Goal: Navigation & Orientation: Find specific page/section

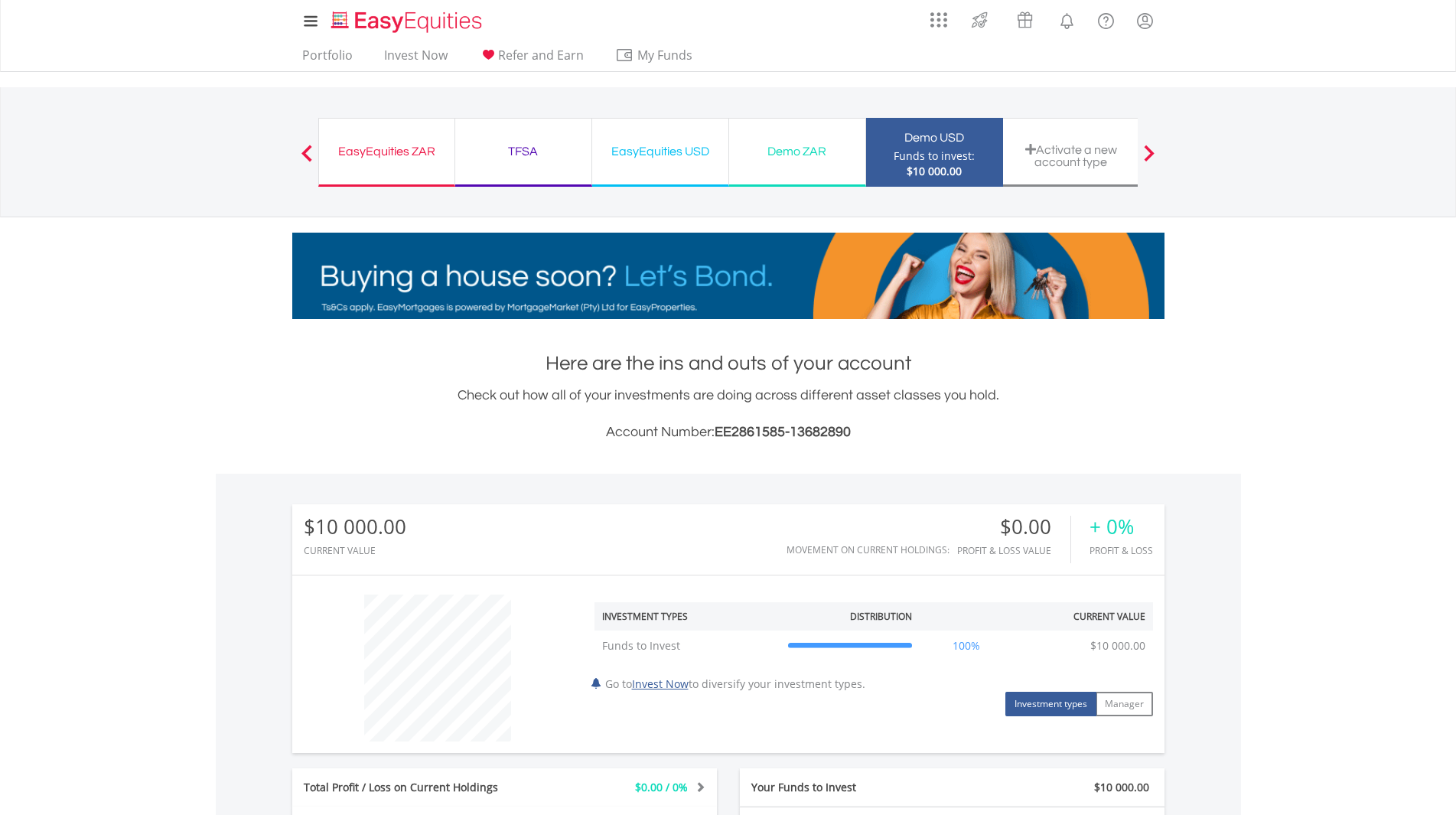
click at [934, 156] on div "Funds to invest:" at bounding box center [934, 156] width 81 height 15
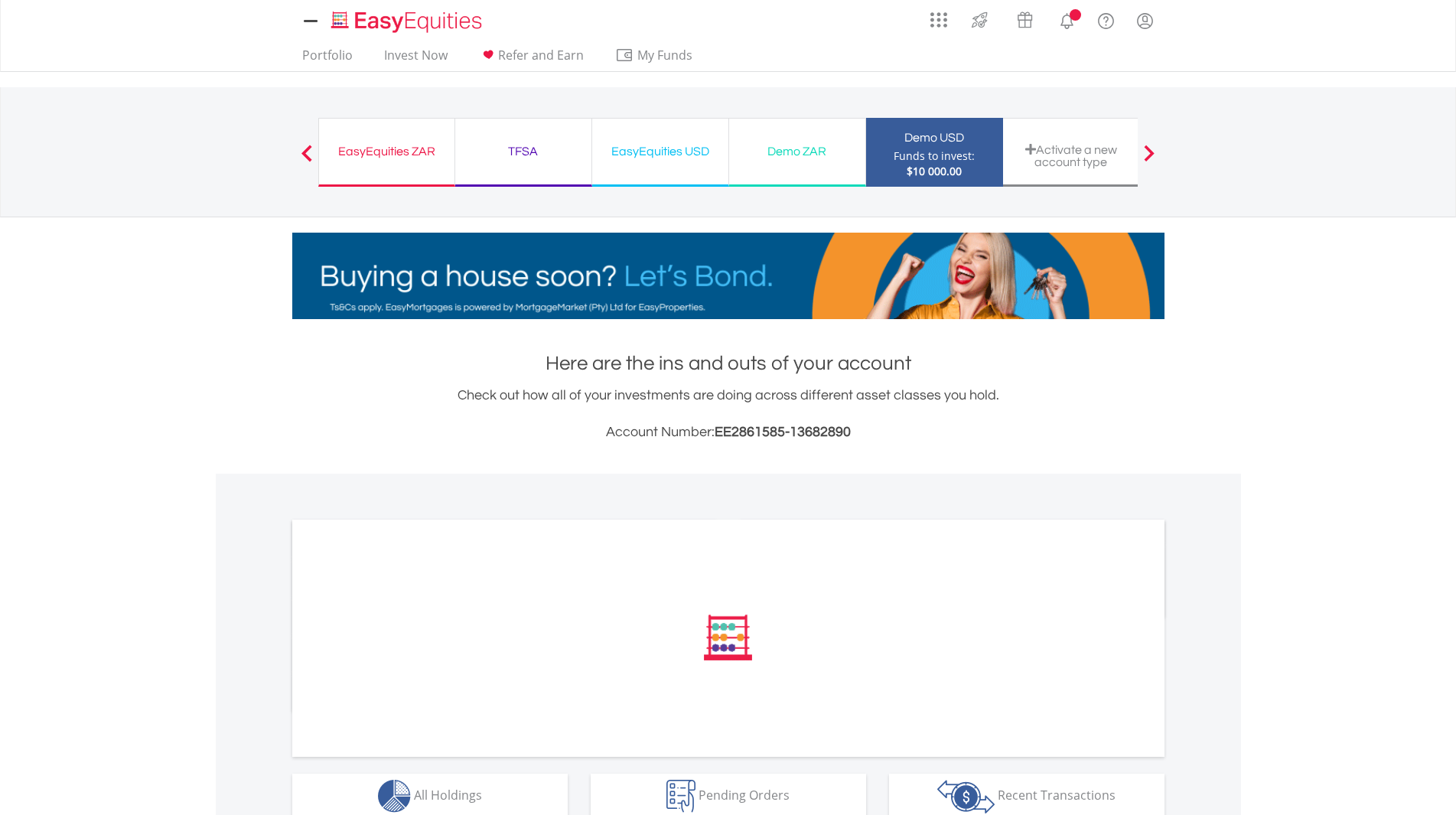
click at [748, 156] on div "Demo ZAR" at bounding box center [797, 151] width 118 height 22
click at [788, 152] on div "Demo ZAR" at bounding box center [797, 151] width 118 height 22
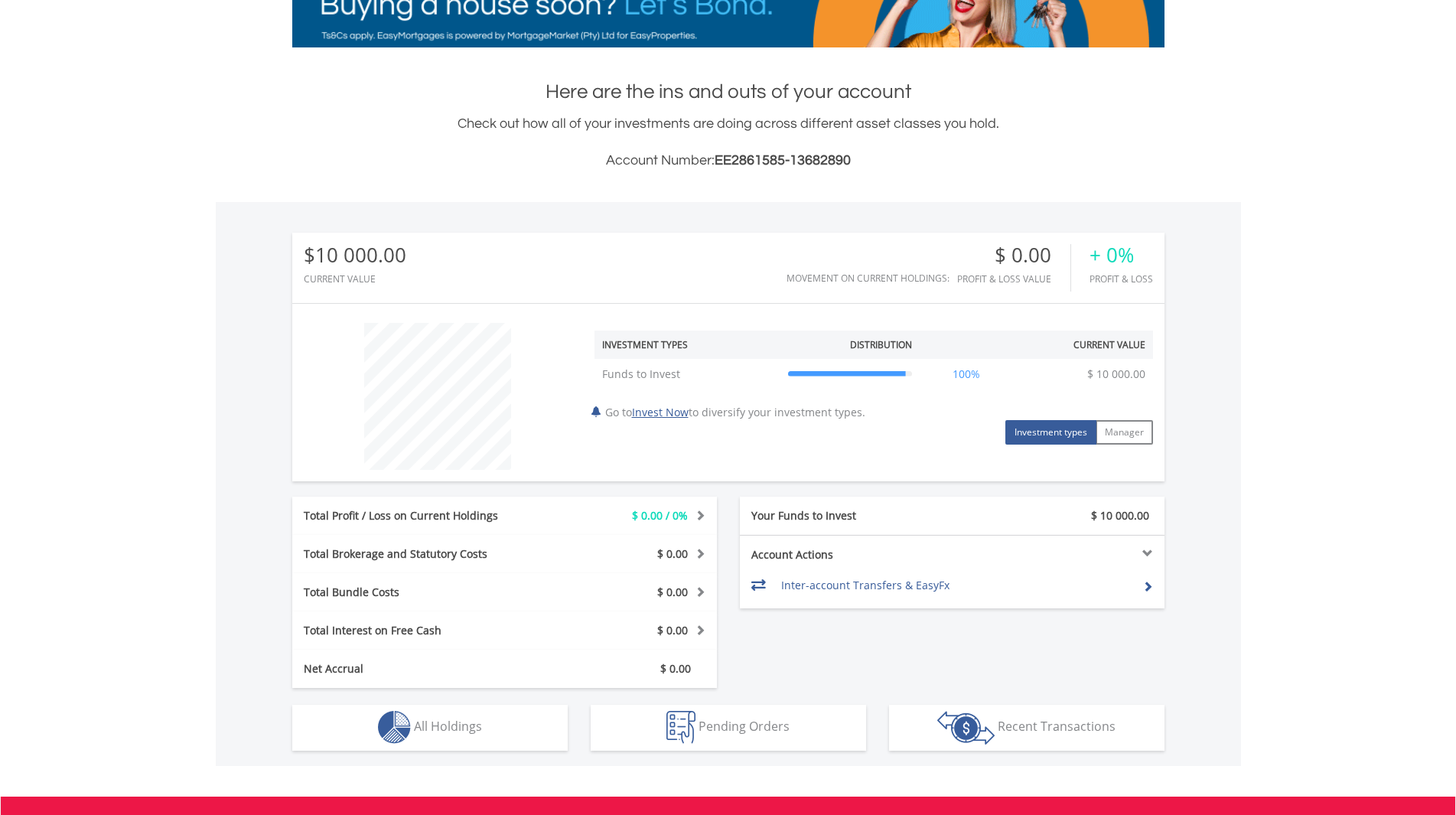
scroll to position [147, 291]
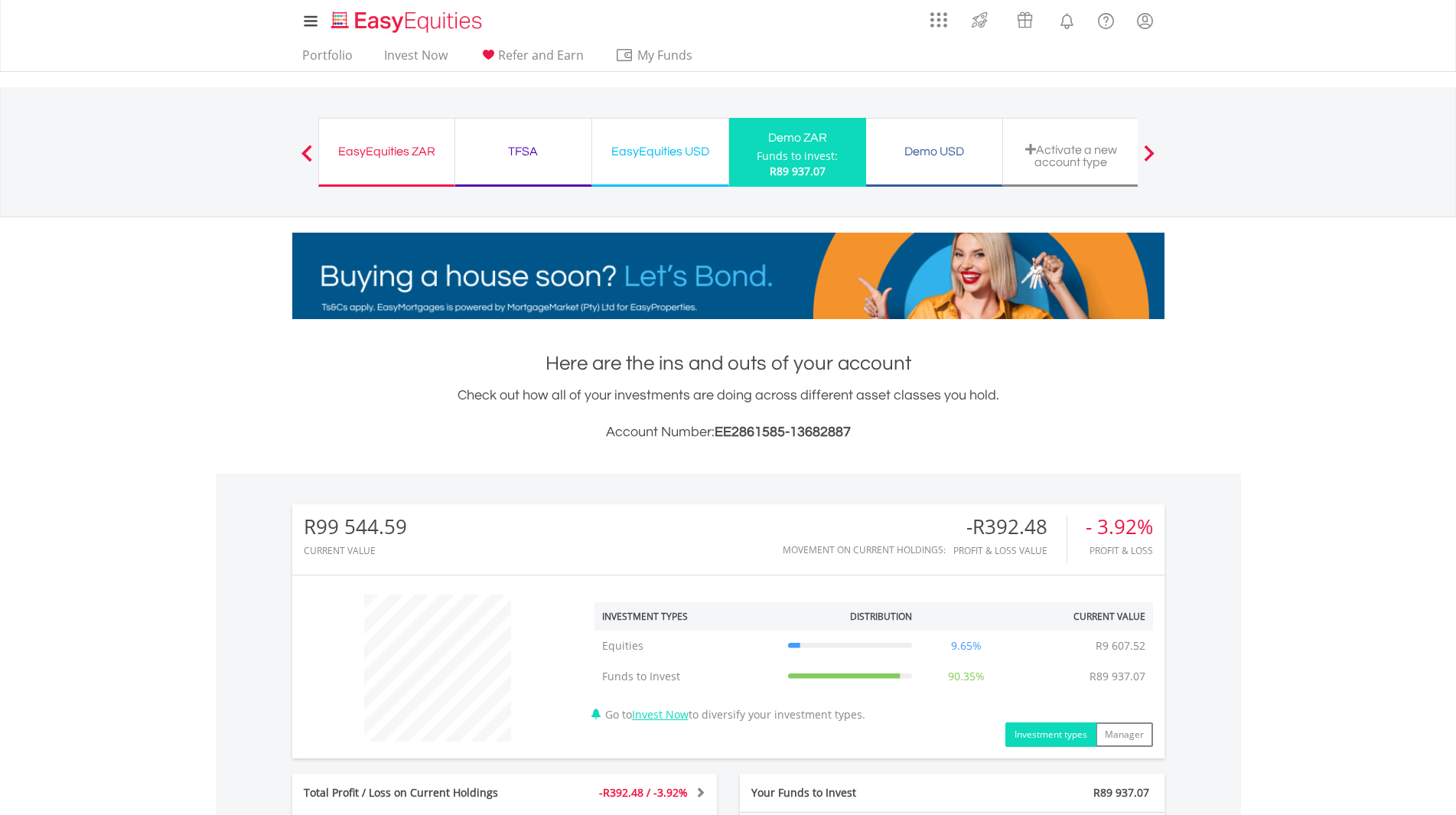
click at [908, 141] on div "Demo USD" at bounding box center [934, 151] width 118 height 22
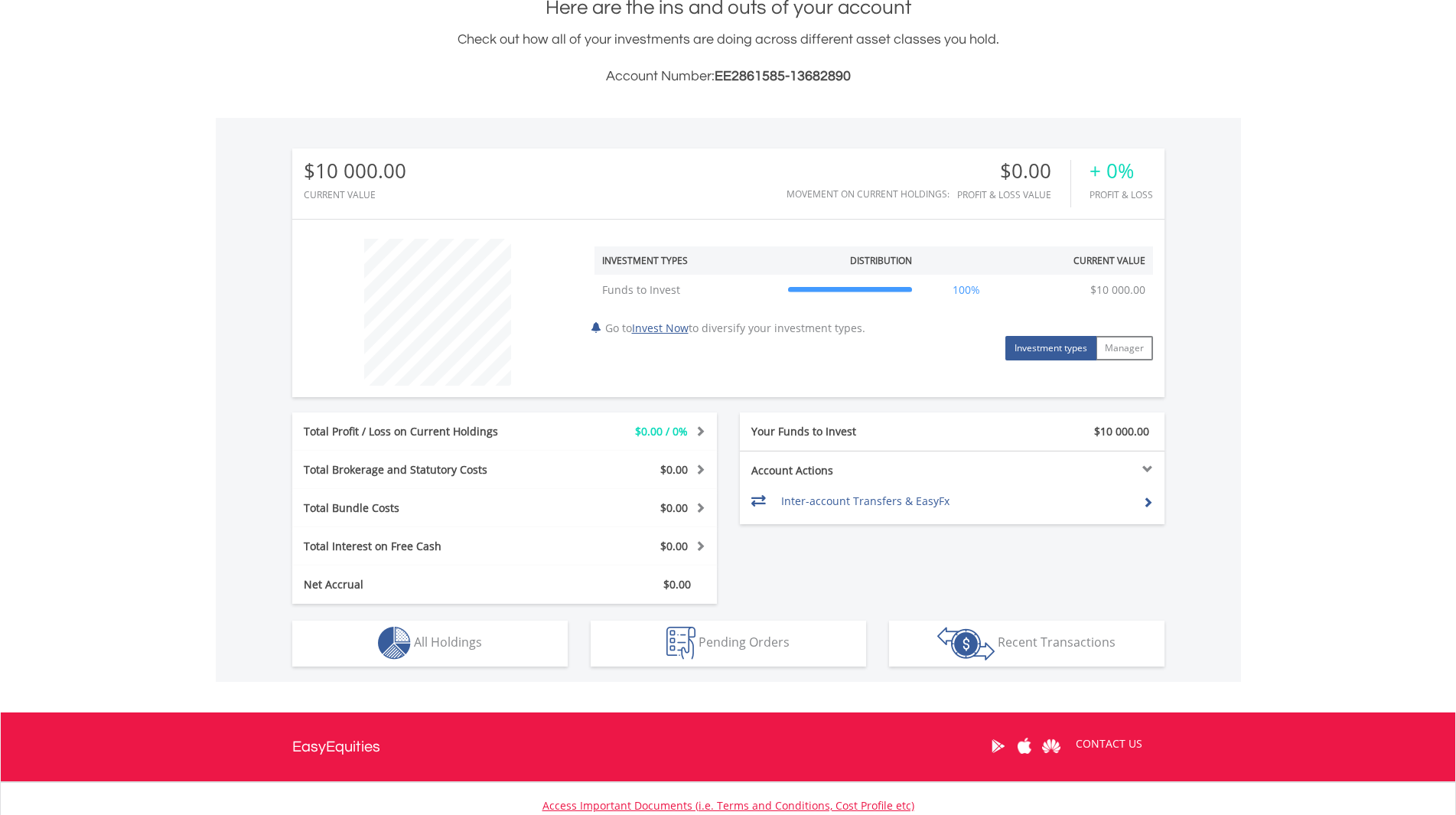
scroll to position [383, 0]
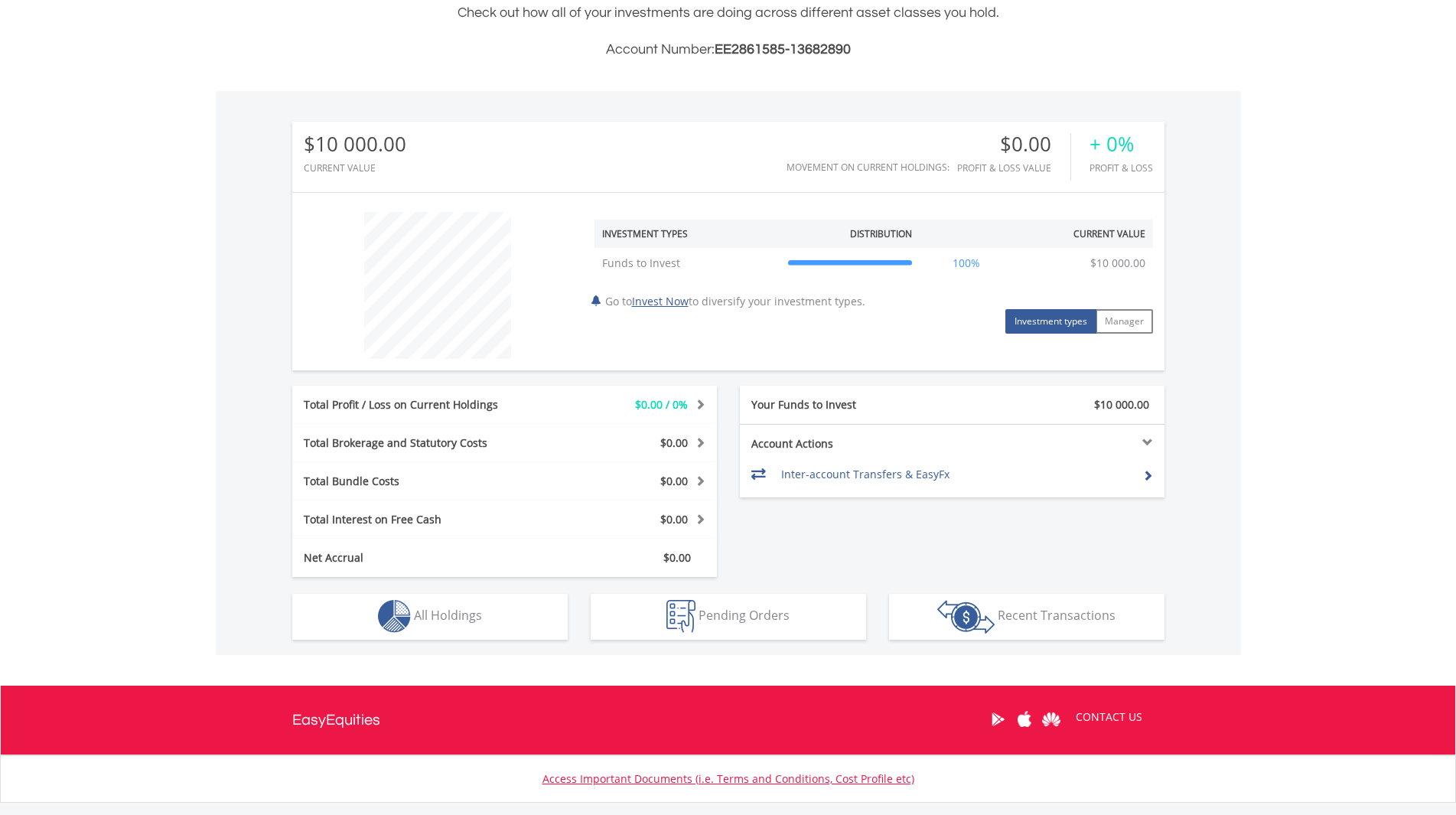
click at [1136, 479] on td at bounding box center [1141, 475] width 23 height 23
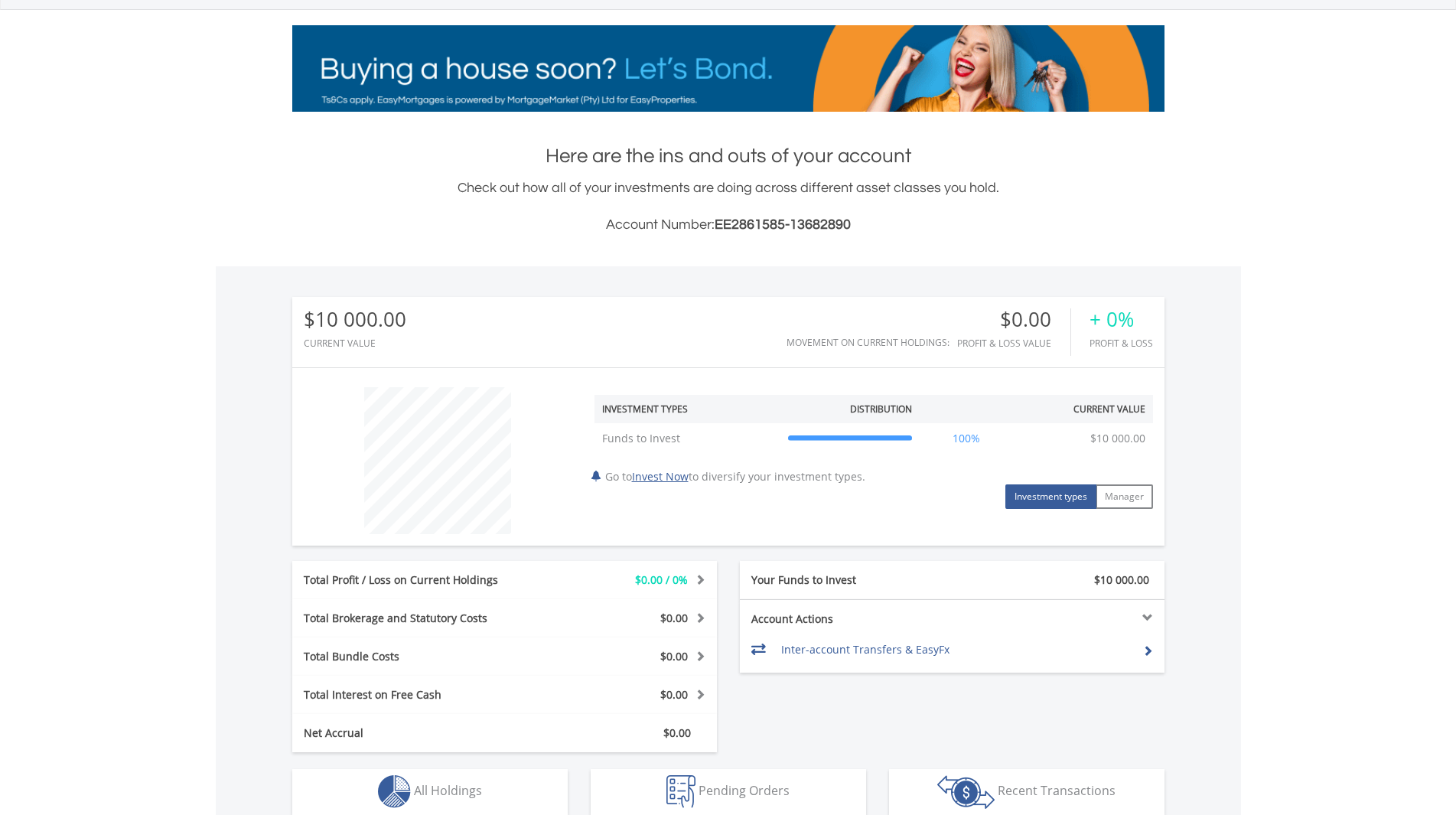
scroll to position [383, 0]
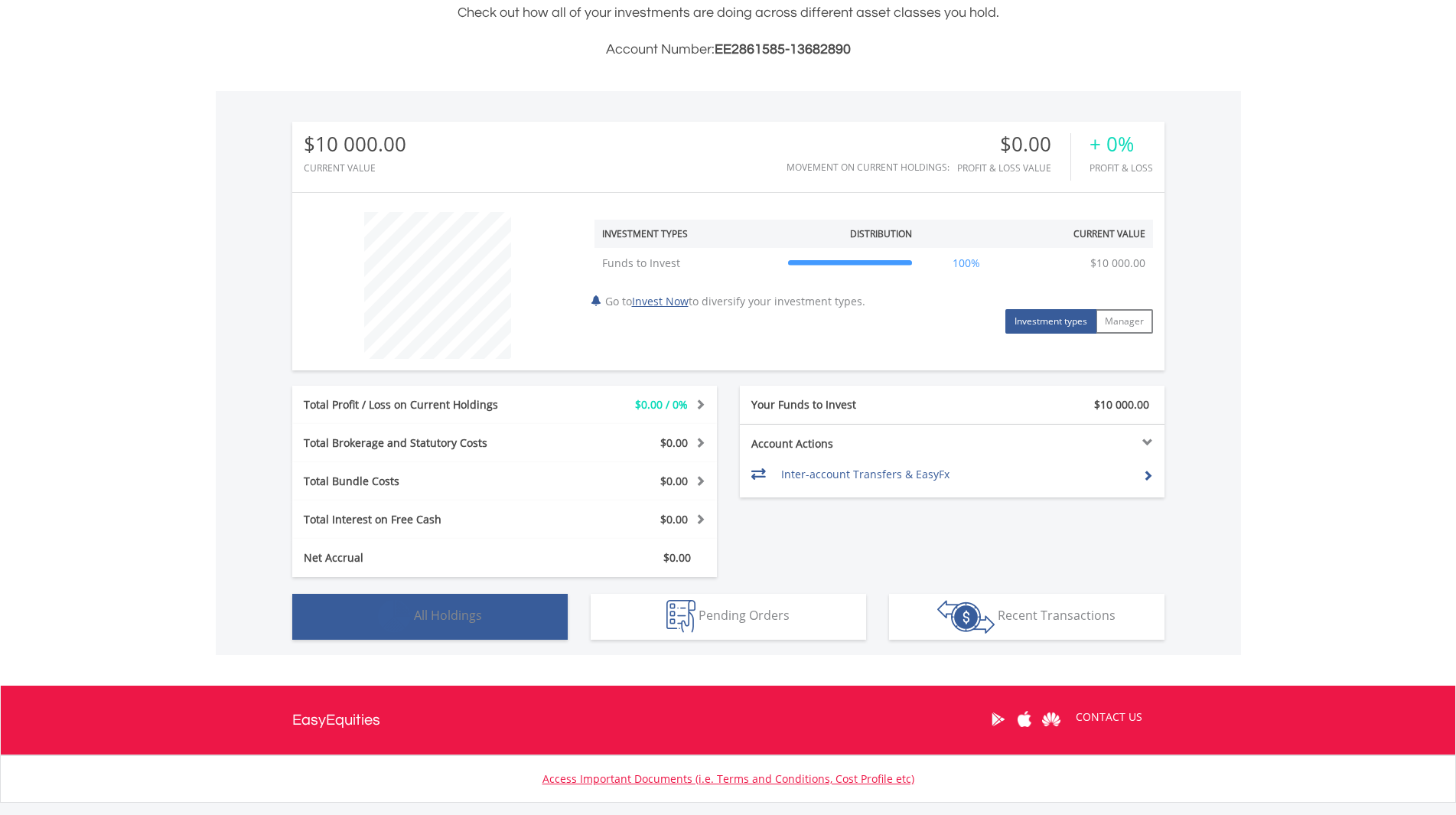
click at [444, 612] on span "All Holdings" at bounding box center [447, 615] width 68 height 17
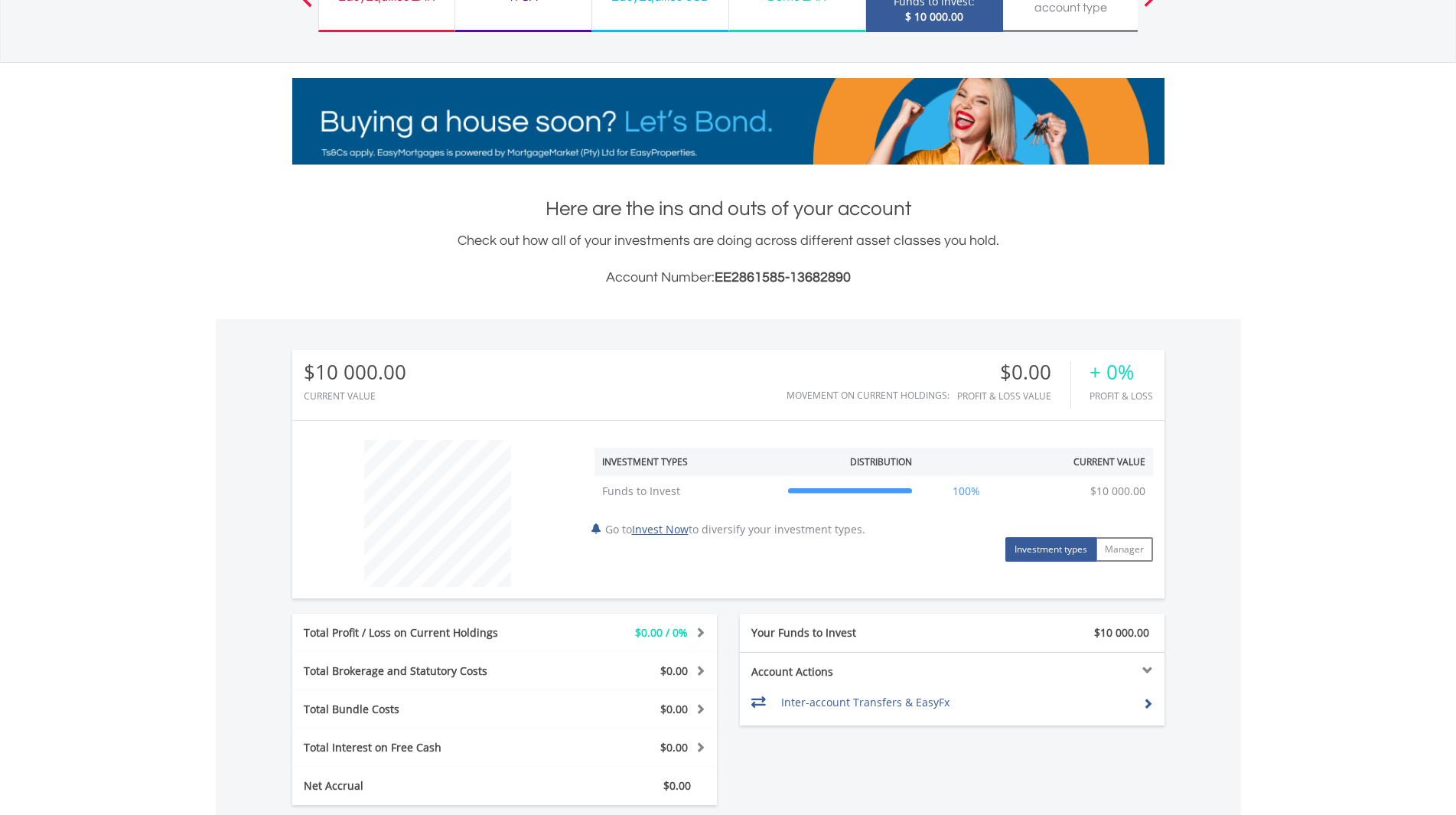
scroll to position [98, 0]
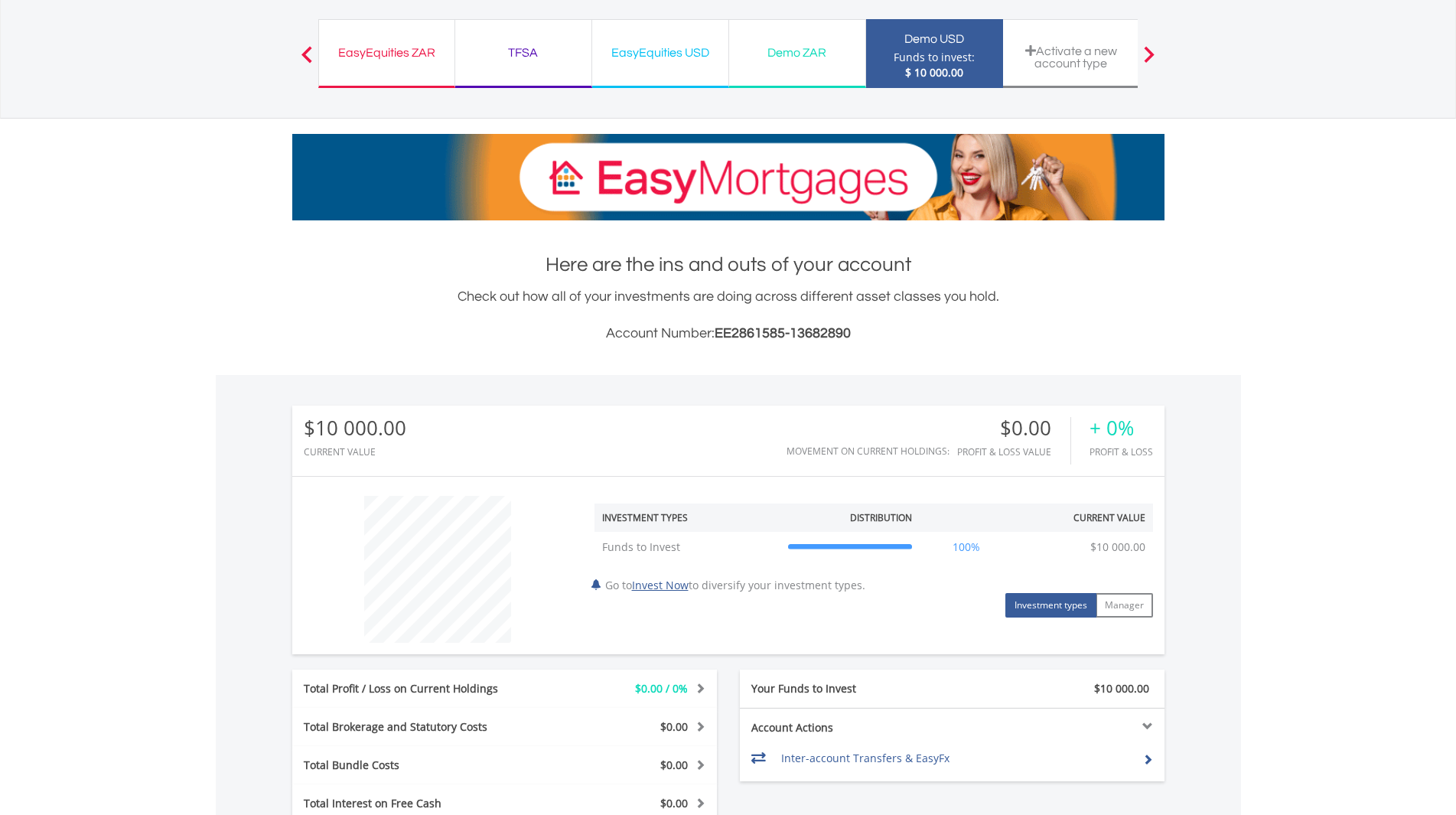
click at [794, 48] on div "Demo ZAR" at bounding box center [797, 53] width 118 height 22
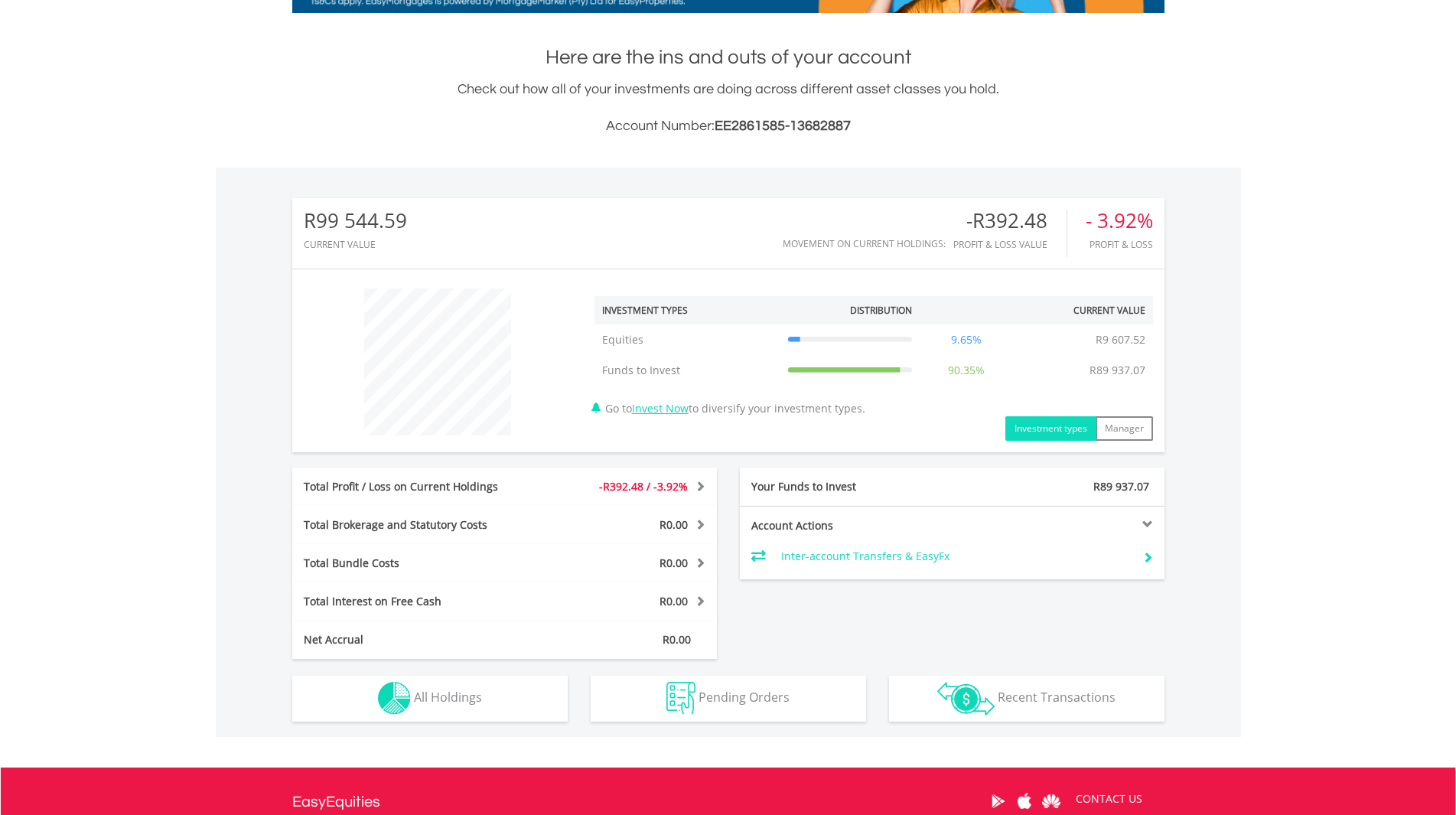
scroll to position [147, 291]
click at [983, 344] on td "9.65%" at bounding box center [967, 340] width 94 height 31
drag, startPoint x: 1146, startPoint y: 333, endPoint x: 1085, endPoint y: 339, distance: 61.3
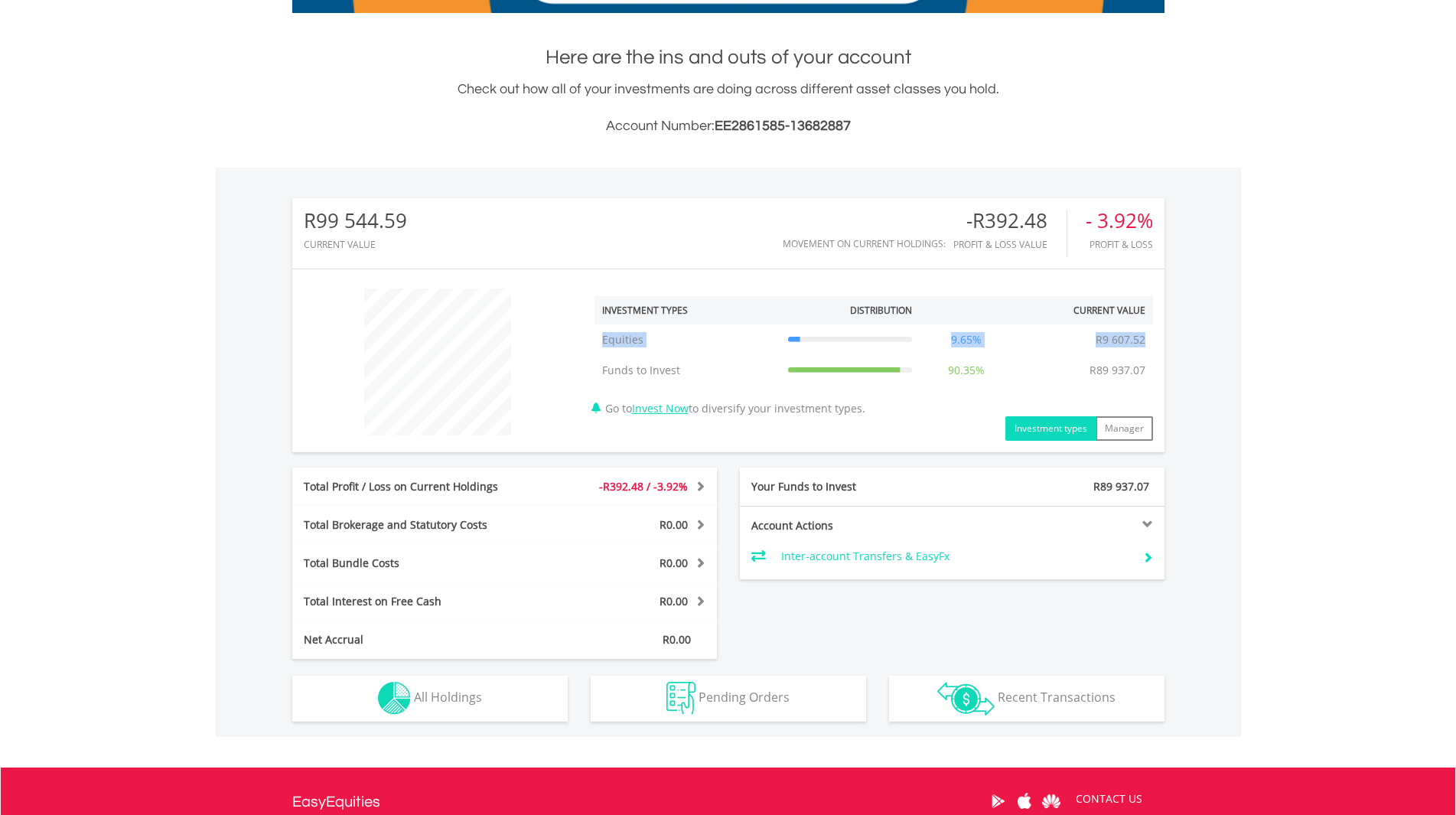
click at [1085, 339] on tr "Equities Equities R9 607.52 9.65% R9 607.52" at bounding box center [874, 340] width 559 height 31
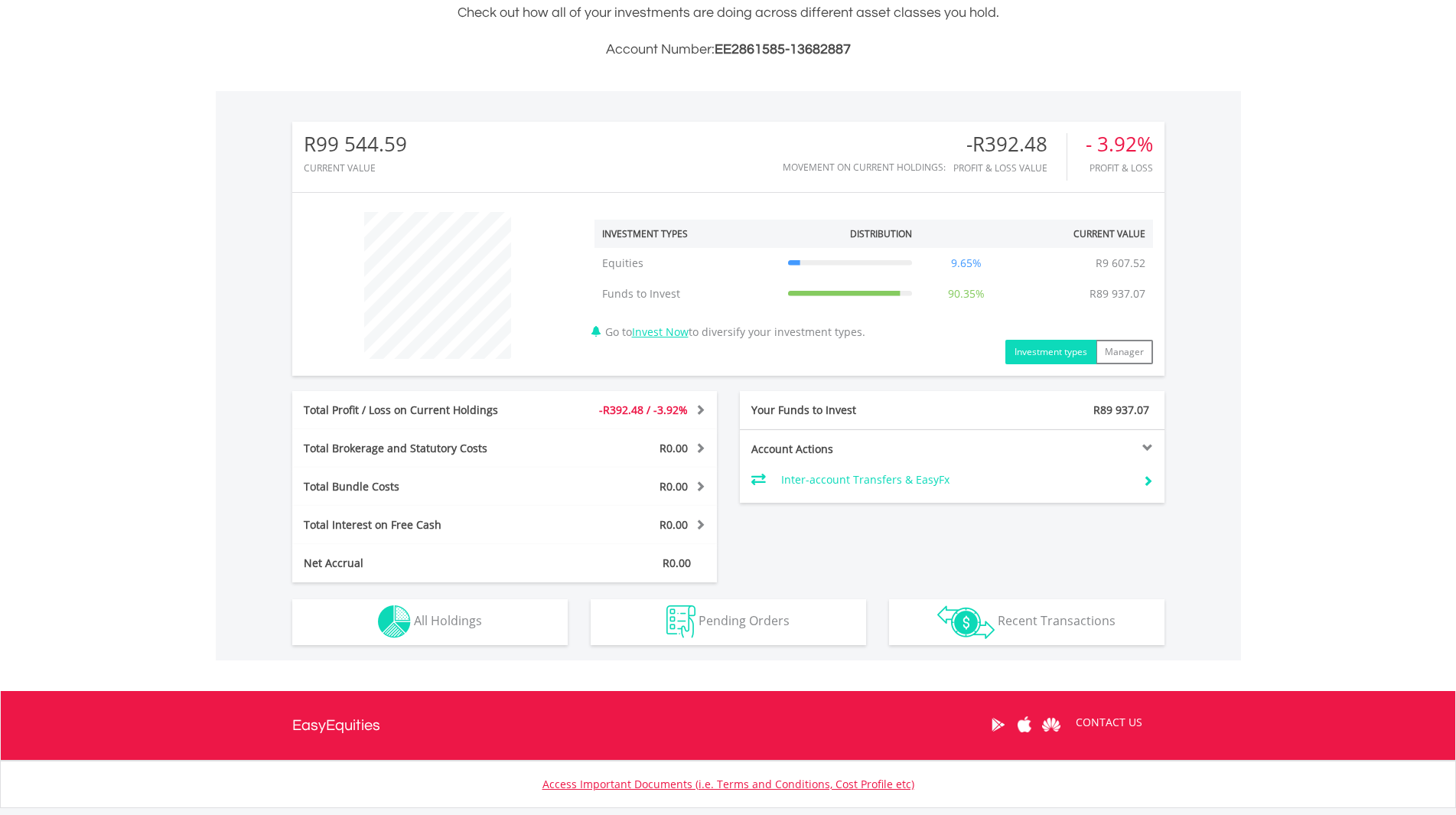
click at [1147, 479] on span at bounding box center [1147, 480] width 10 height 10
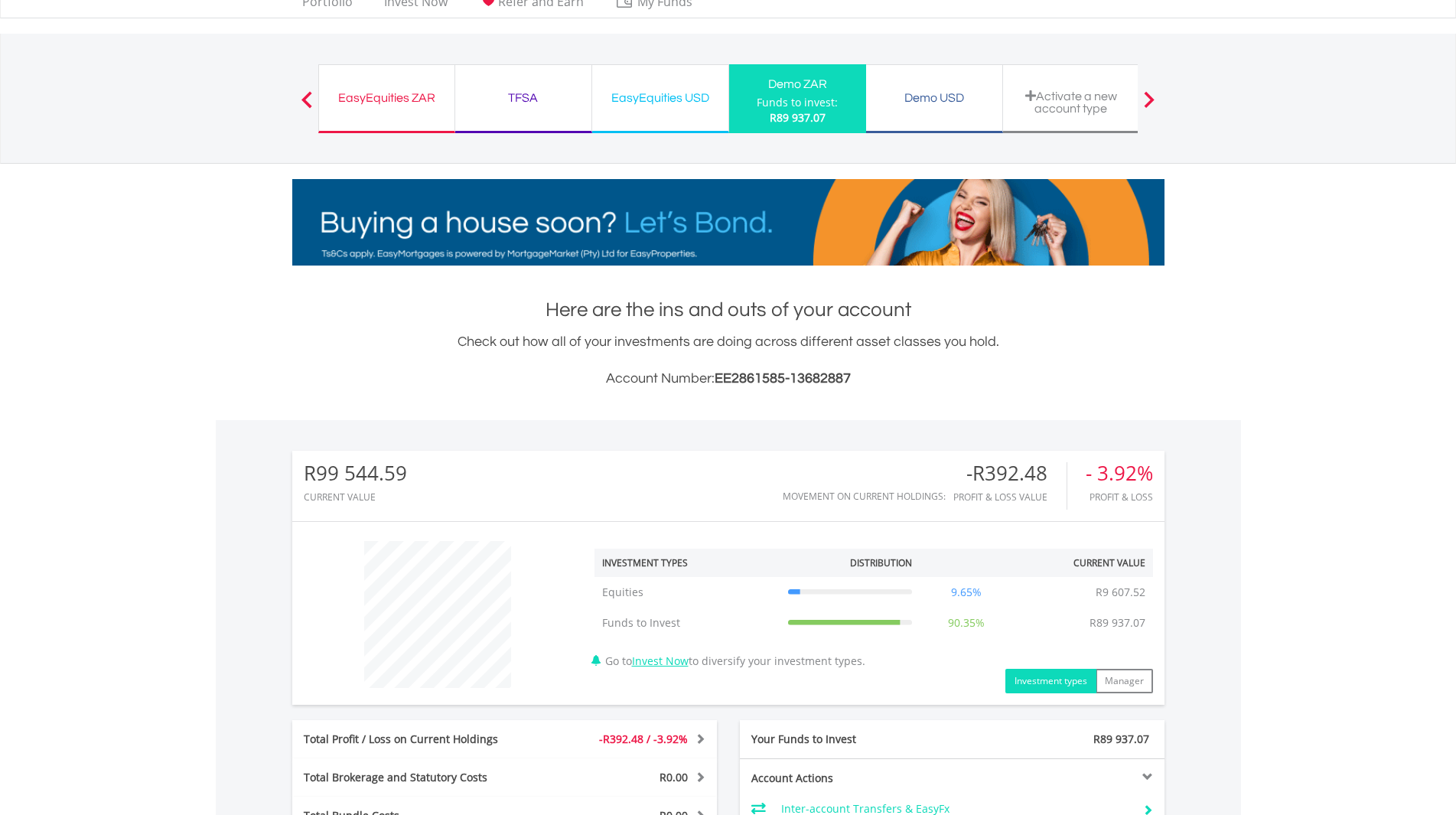
scroll to position [42, 0]
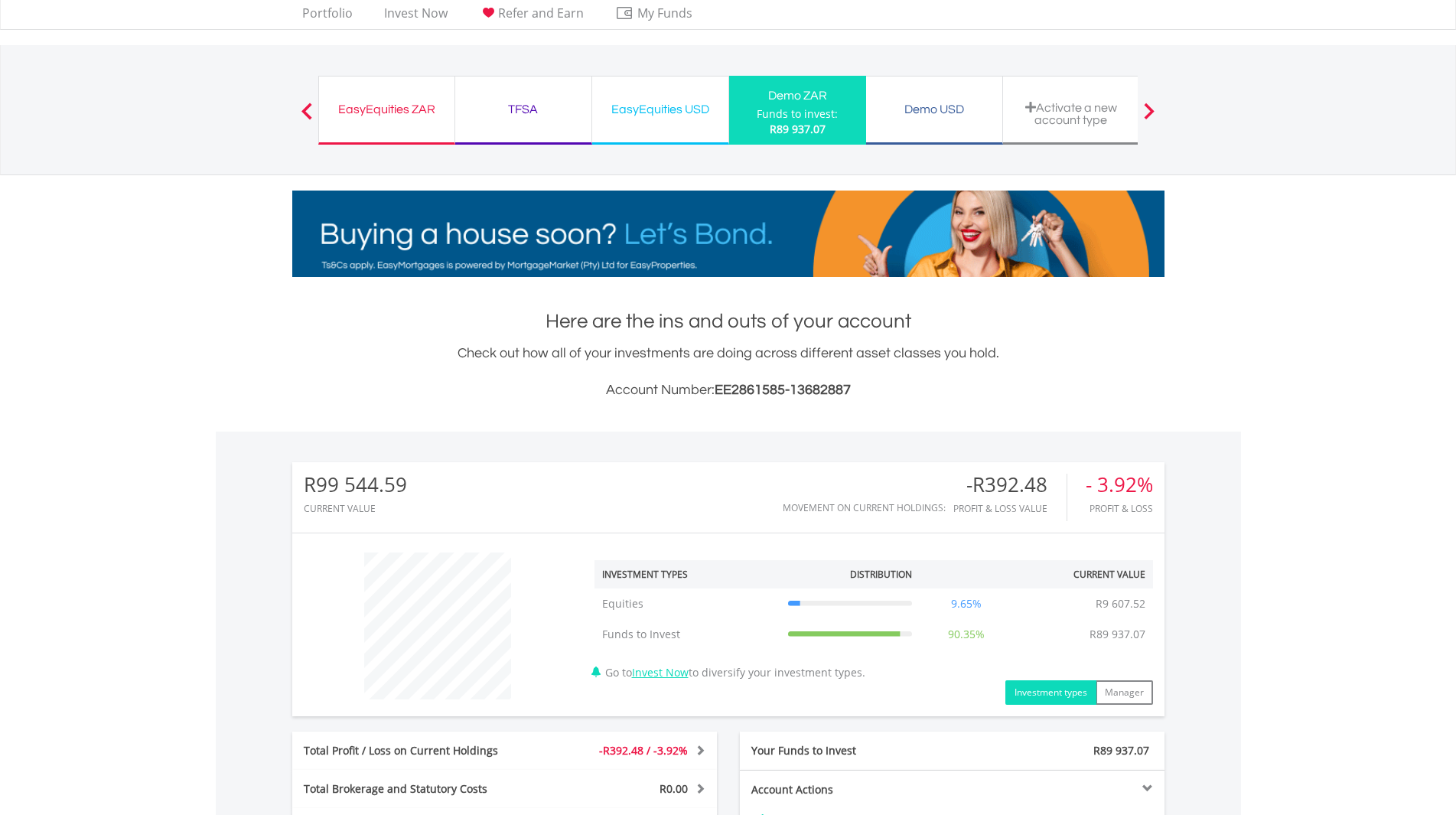
click at [937, 118] on div "Demo USD" at bounding box center [934, 109] width 118 height 22
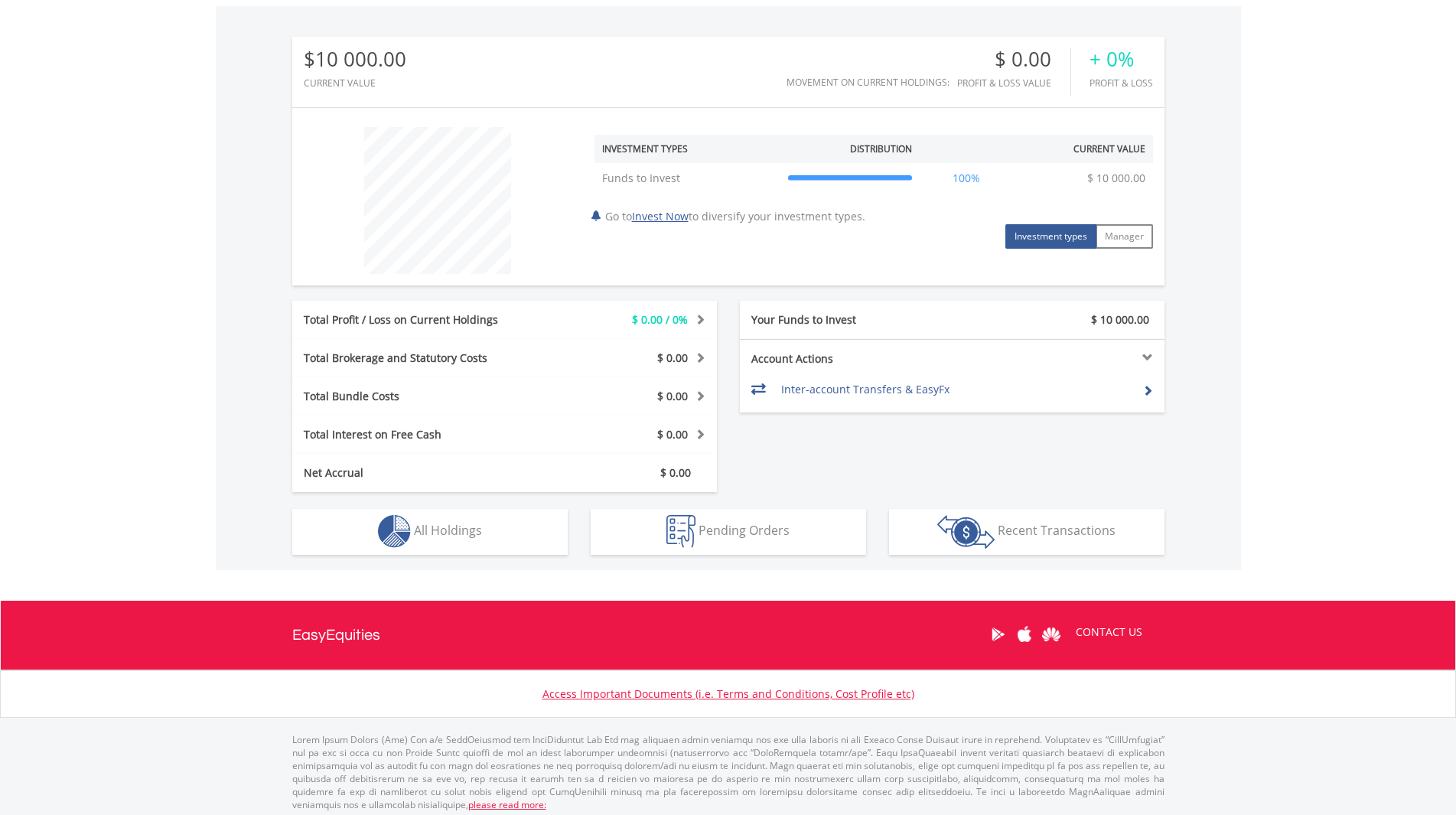
scroll to position [474, 0]
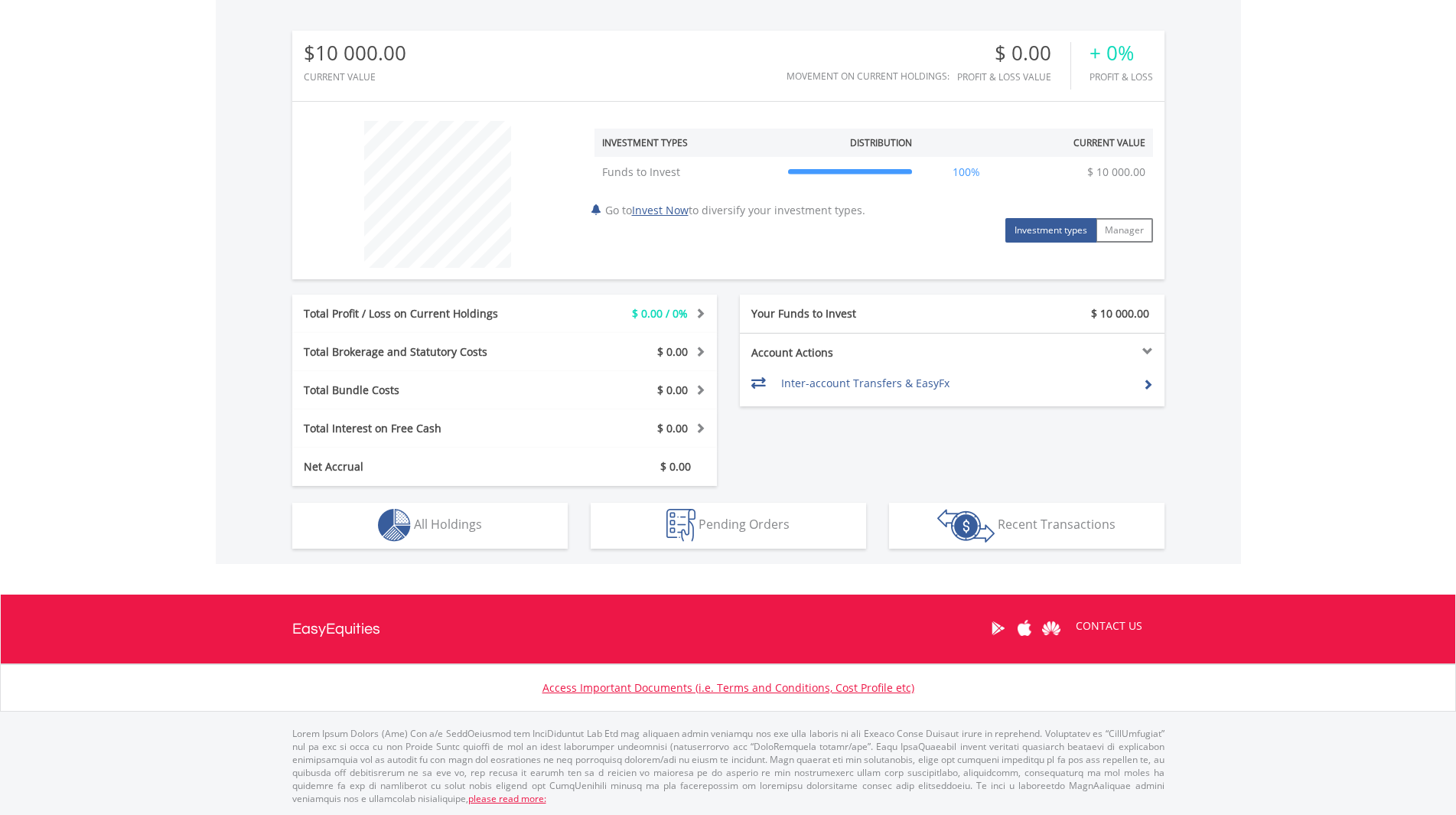
click at [584, 244] on div "﻿ Investment Types Distribution Current Value Show All Funds to Invest Funds to…" at bounding box center [728, 190] width 872 height 155
click at [1087, 168] on td "$ 10 000.00" at bounding box center [1116, 172] width 73 height 31
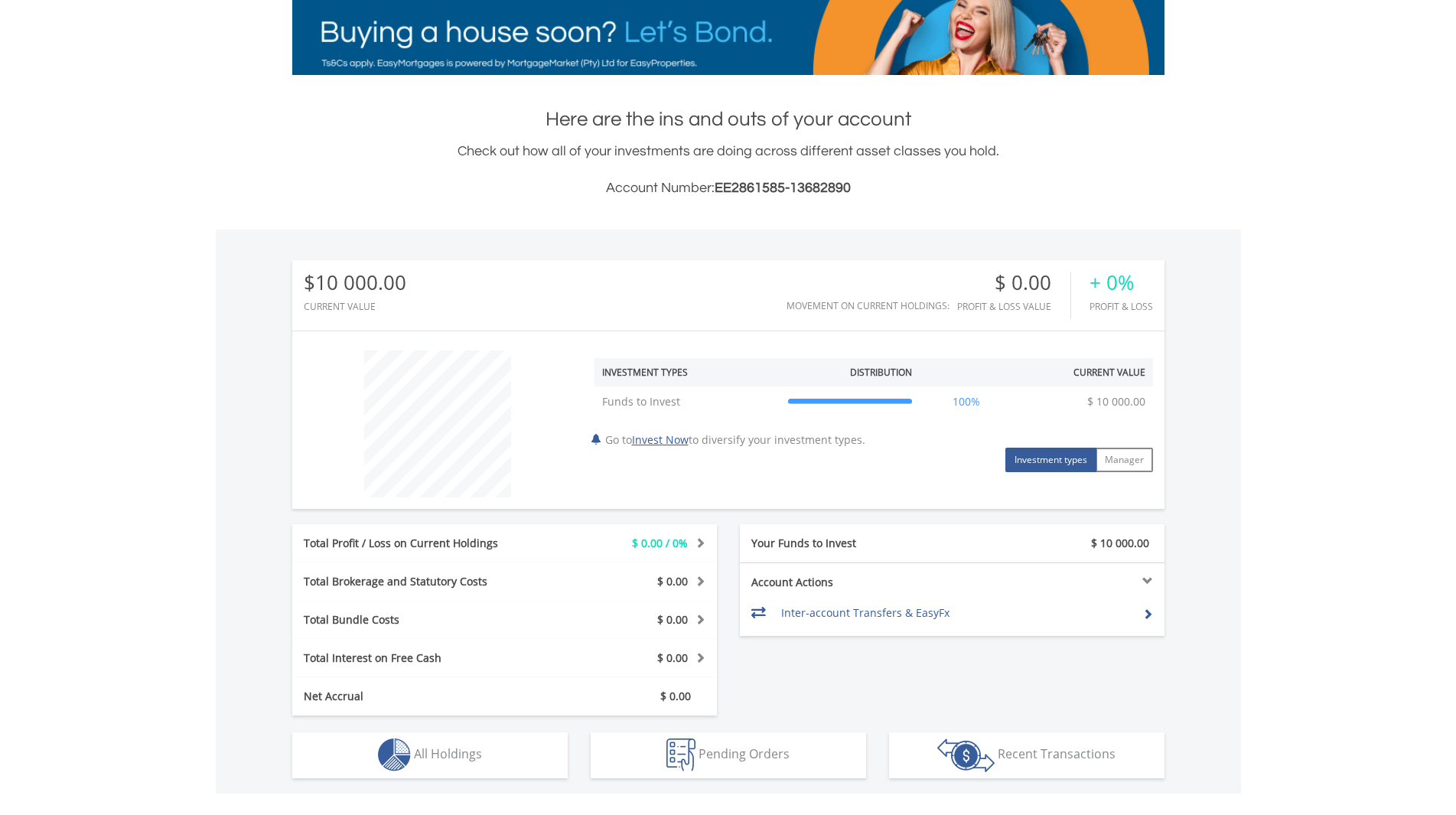
click at [911, 210] on div "Here are the ins and outs of your account Check out how all of your investments…" at bounding box center [728, 450] width 872 height 688
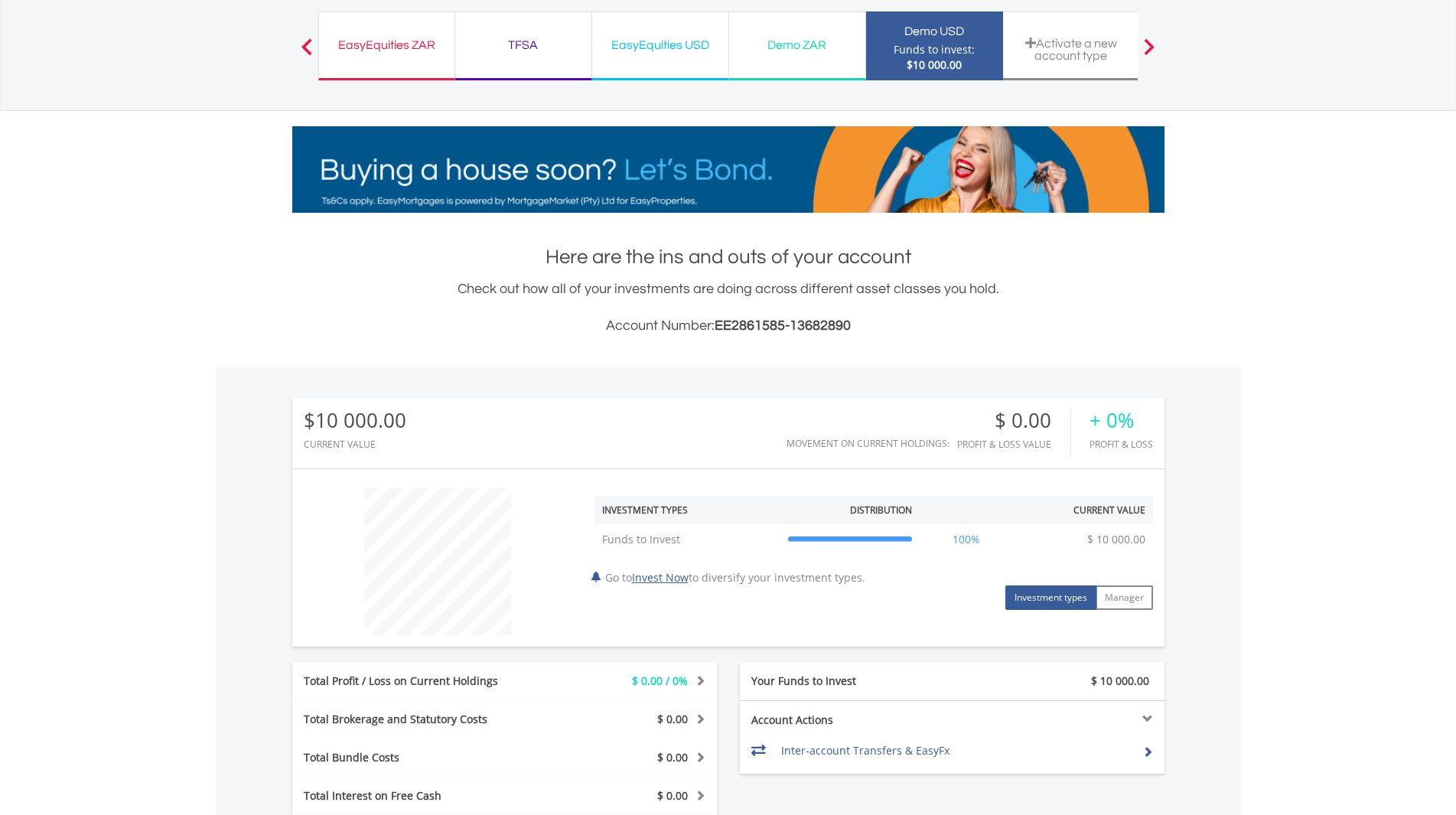
scroll to position [15, 0]
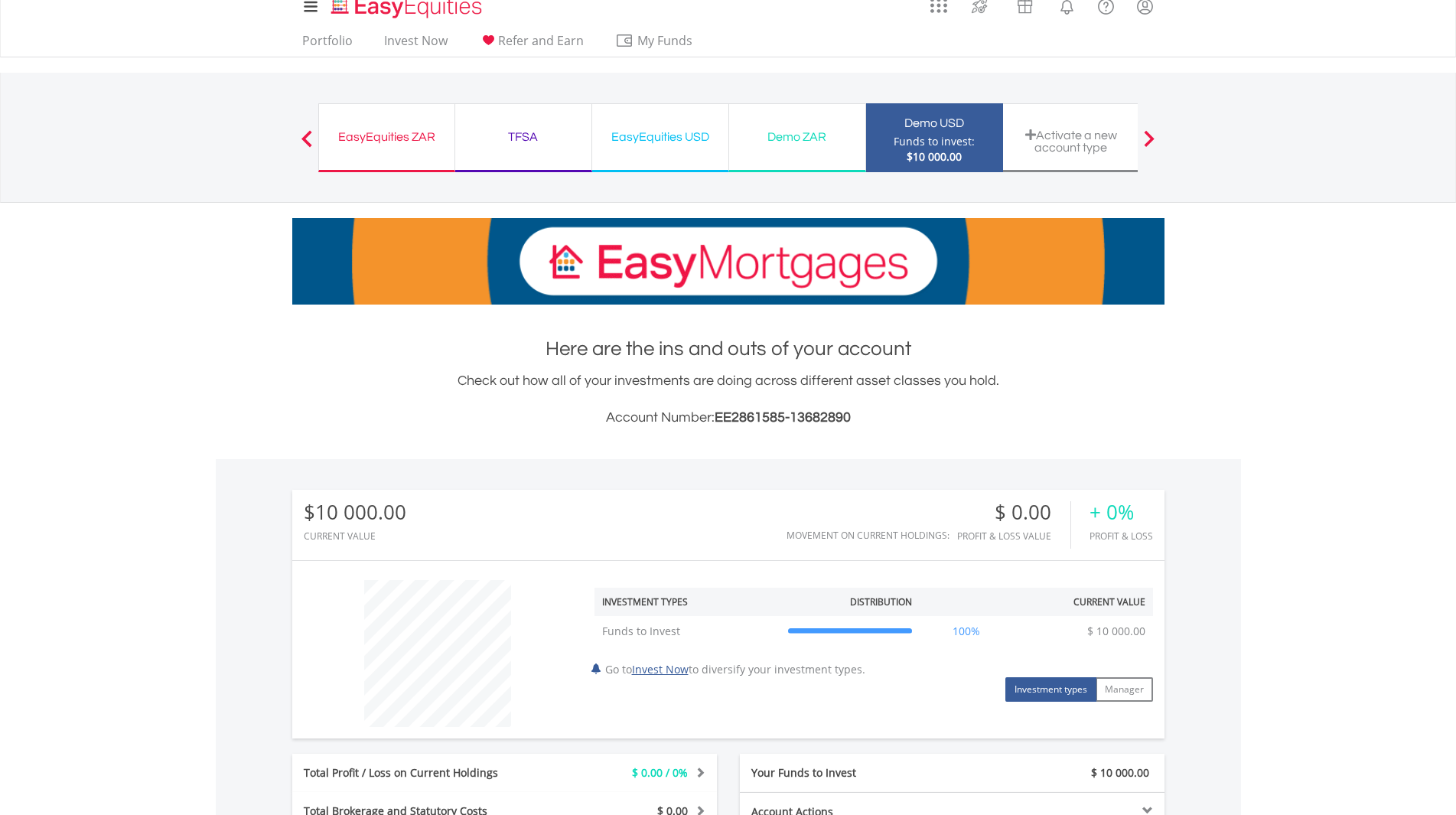
click at [787, 139] on div "Demo ZAR" at bounding box center [797, 137] width 118 height 22
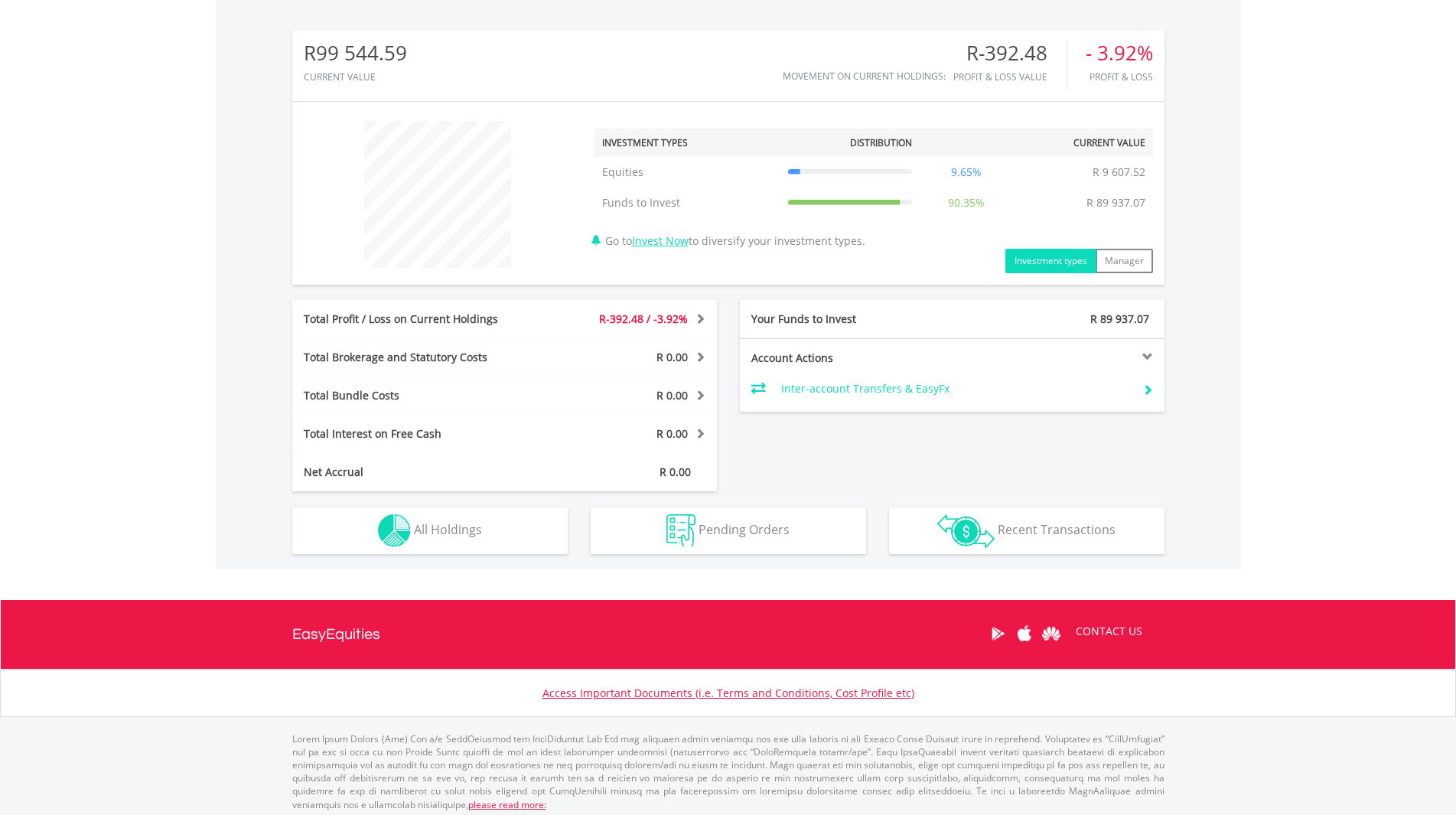
scroll to position [480, 0]
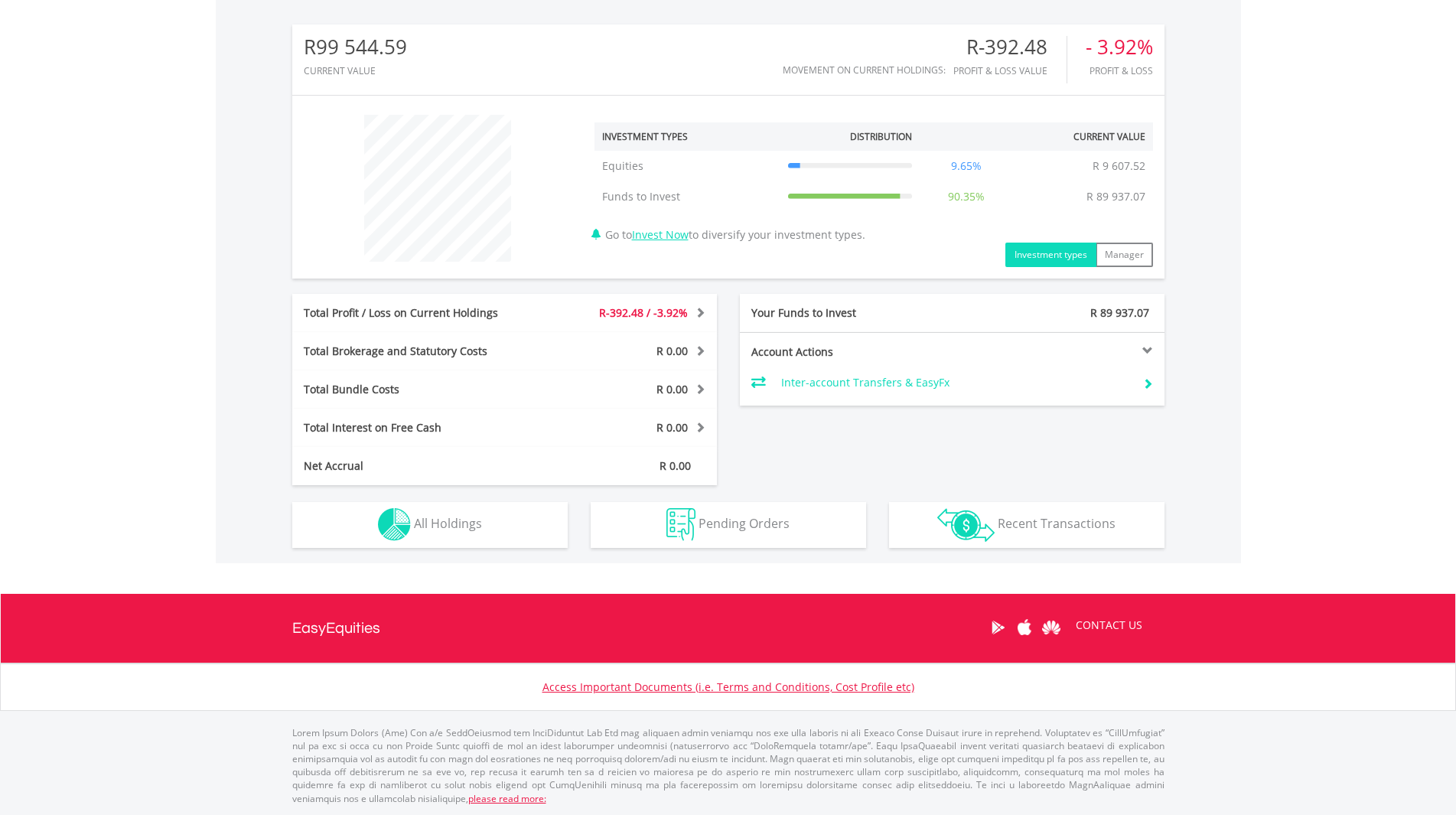
click at [680, 312] on span "R-392.48 / -3.92%" at bounding box center [643, 313] width 89 height 15
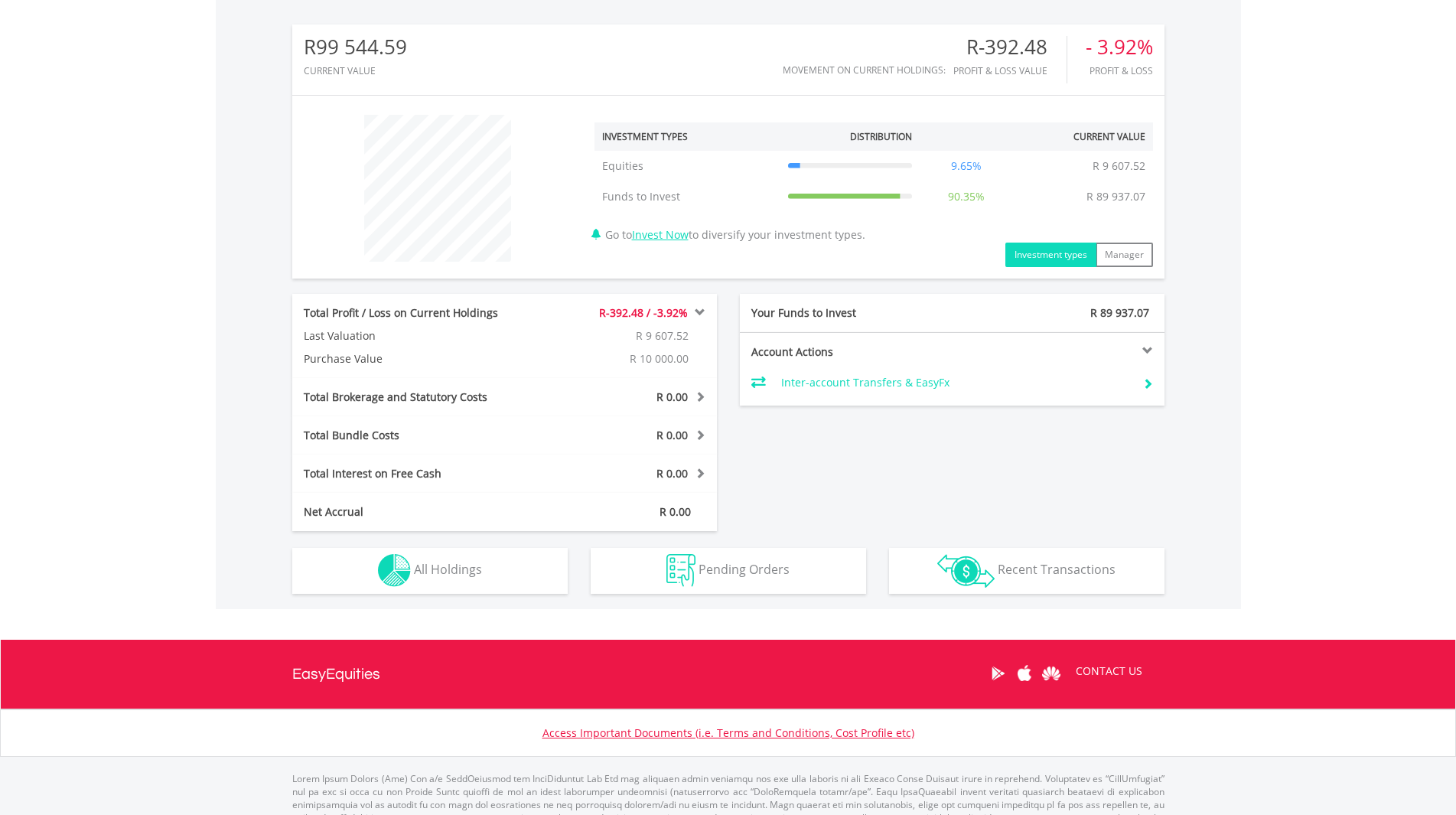
click at [1148, 349] on div at bounding box center [1058, 350] width 213 height 10
click at [790, 198] on div at bounding box center [849, 197] width 125 height 15
drag, startPoint x: 688, startPoint y: 166, endPoint x: 1047, endPoint y: 152, distance: 359.3
click at [734, 160] on td "Equities" at bounding box center [687, 166] width 186 height 31
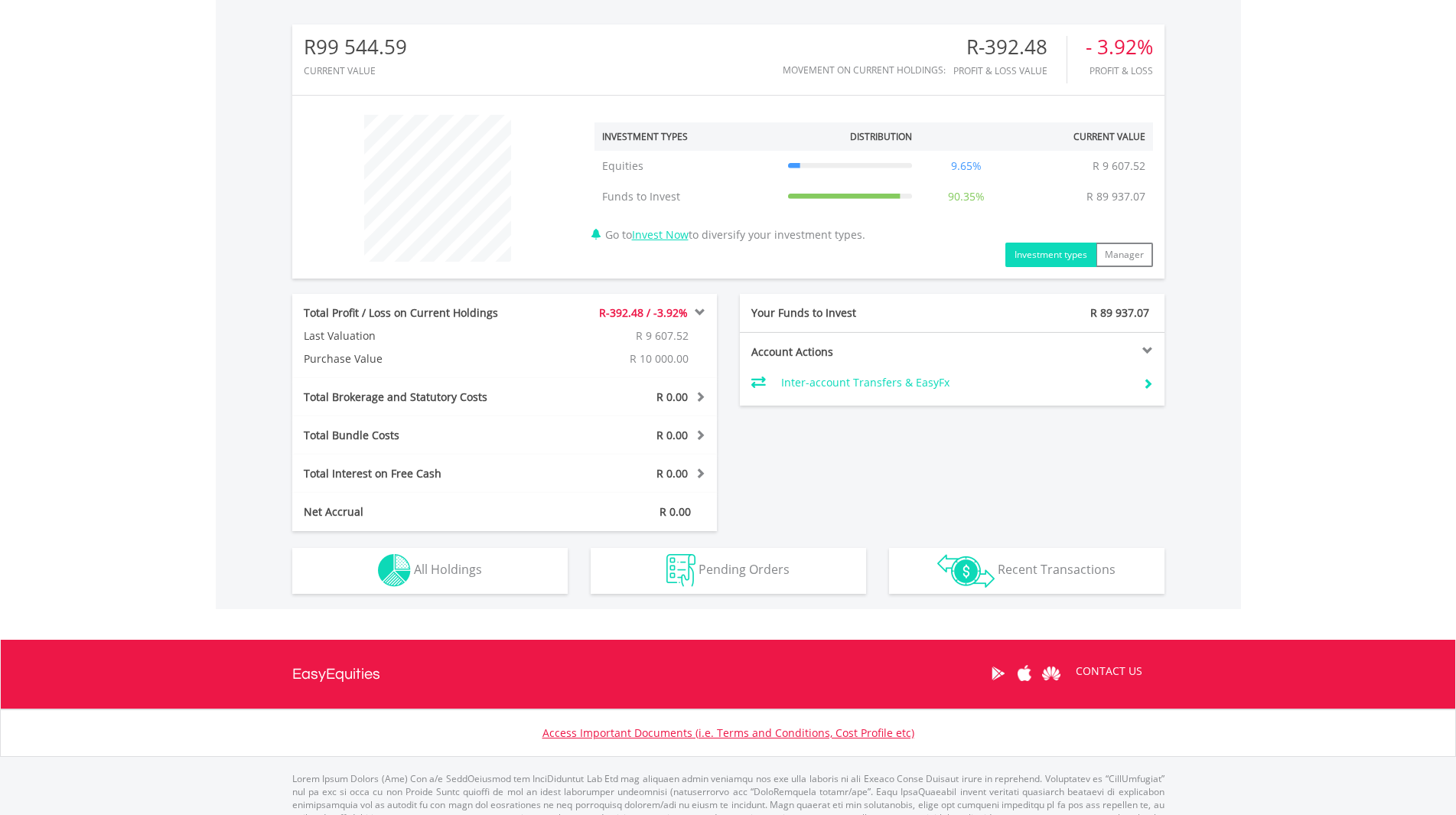
click at [962, 168] on td "9.65%" at bounding box center [967, 166] width 94 height 31
click at [1080, 245] on button "Investment types" at bounding box center [1050, 255] width 91 height 24
click at [1109, 251] on button "Manager" at bounding box center [1123, 255] width 57 height 24
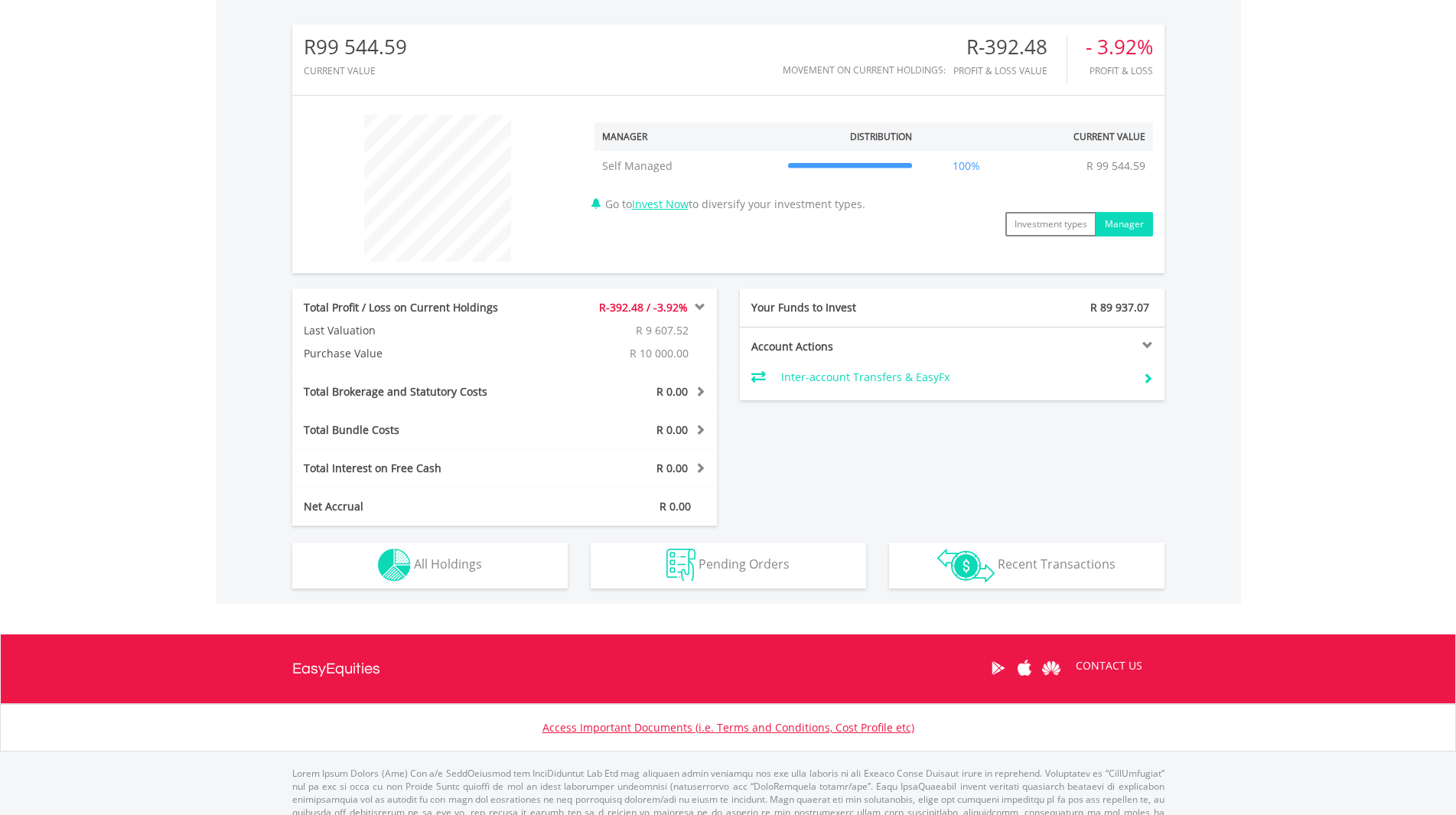
click at [1086, 243] on div "﻿ Manager Distribution Current Value Show All Self Managed Self Managed R 99 54…" at bounding box center [728, 184] width 872 height 155
click at [674, 199] on link "Invest Now" at bounding box center [660, 204] width 56 height 15
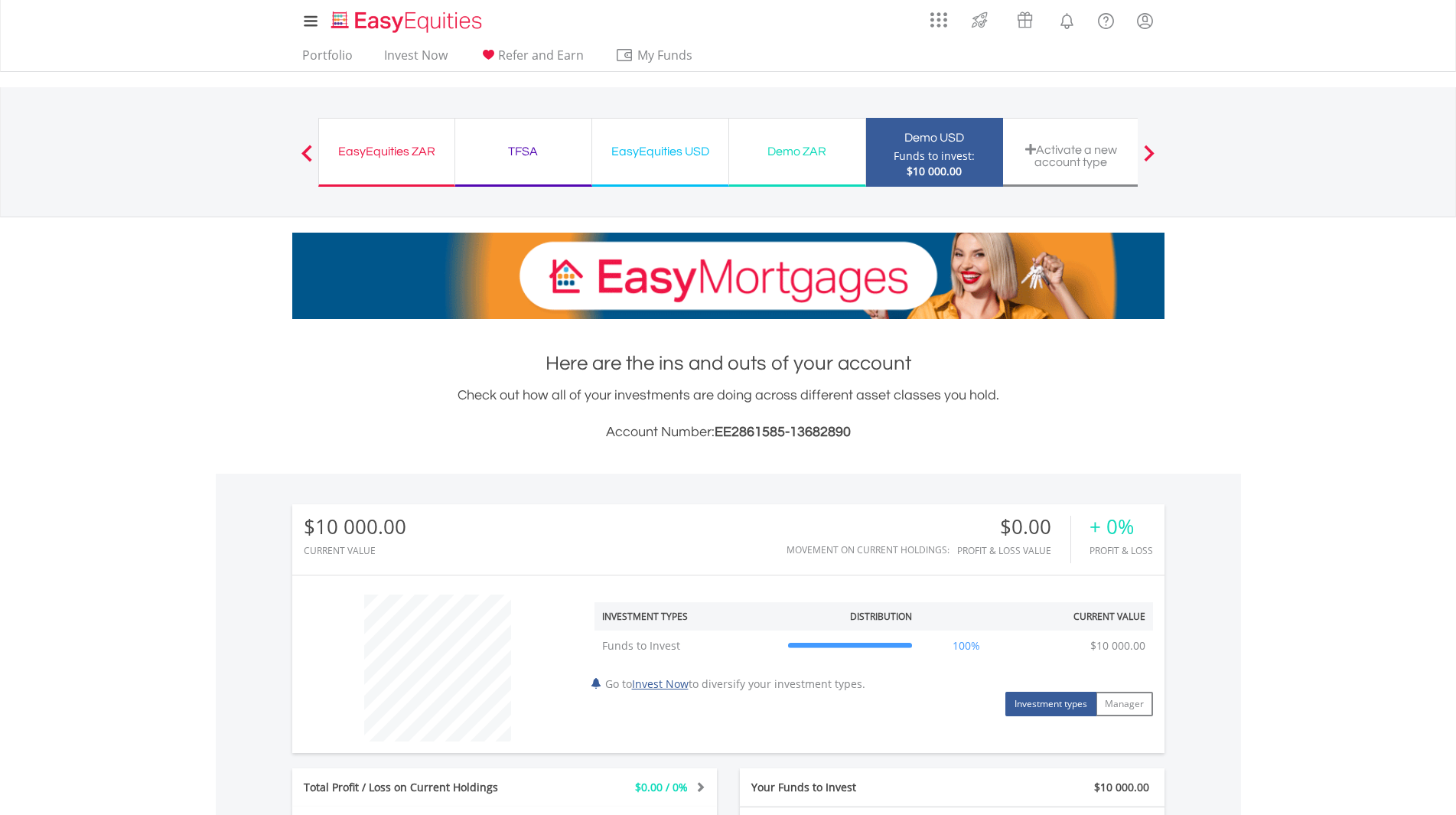
click at [673, 158] on div "EasyEquities USD" at bounding box center [660, 151] width 118 height 22
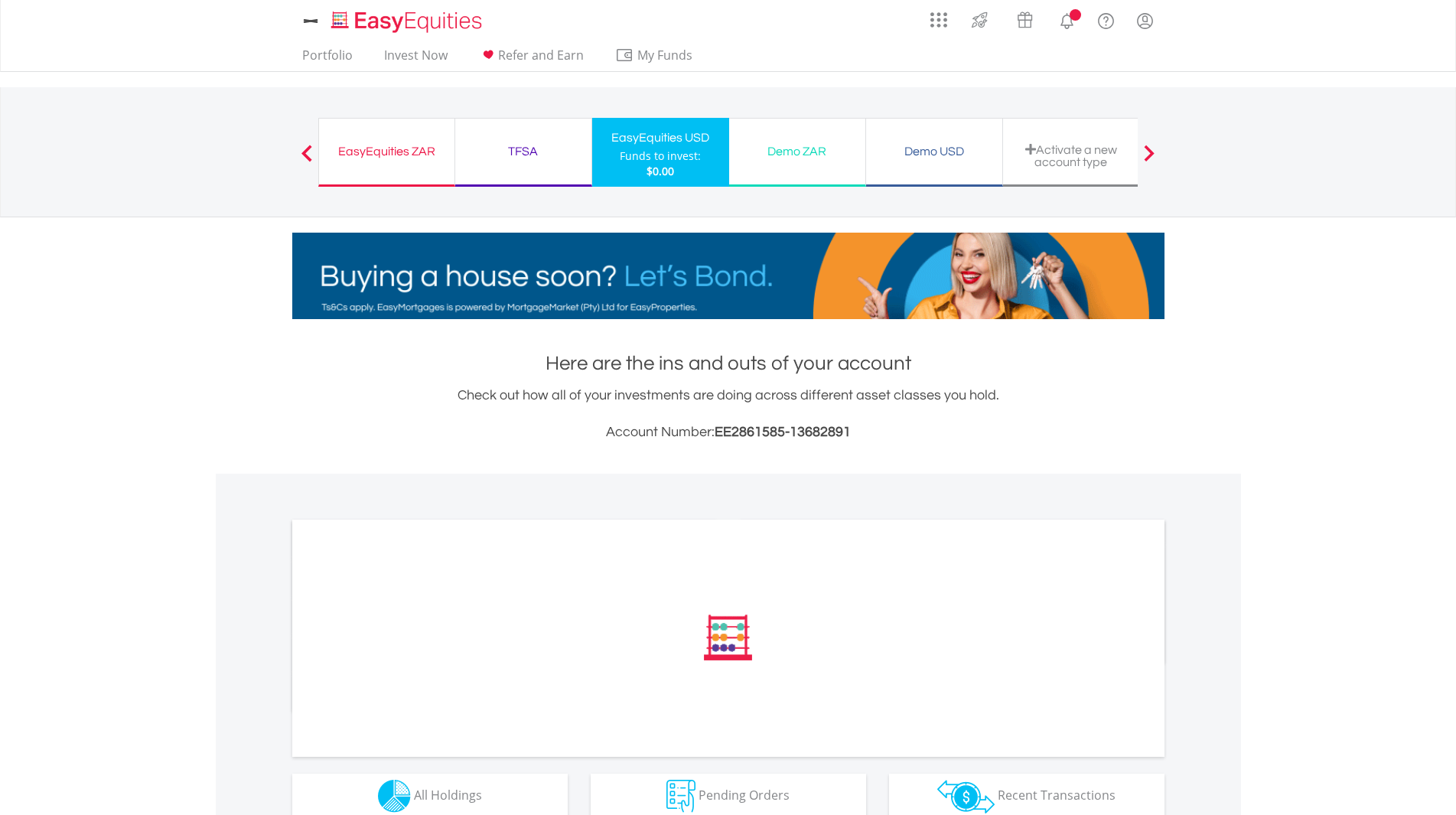
click at [374, 159] on div "EasyEquities ZAR" at bounding box center [386, 151] width 117 height 22
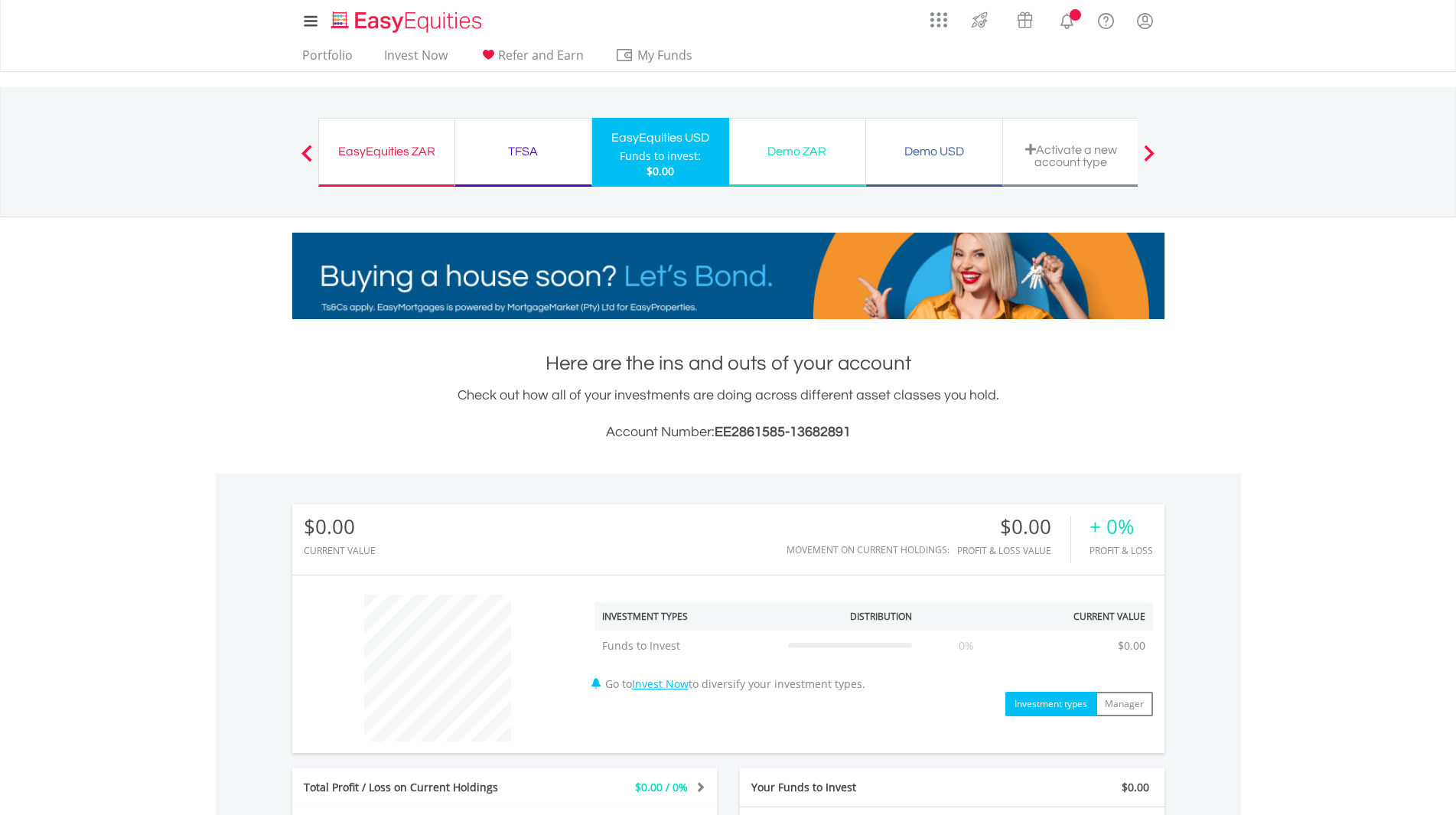
scroll to position [147, 291]
